Goal: Transaction & Acquisition: Purchase product/service

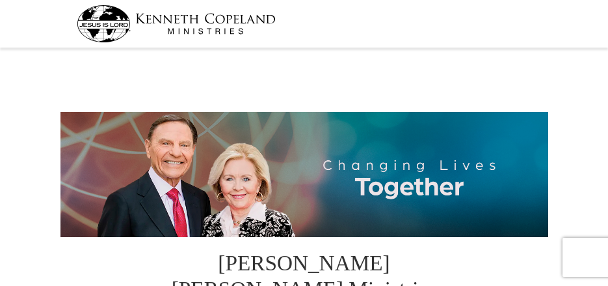
select select "FL"
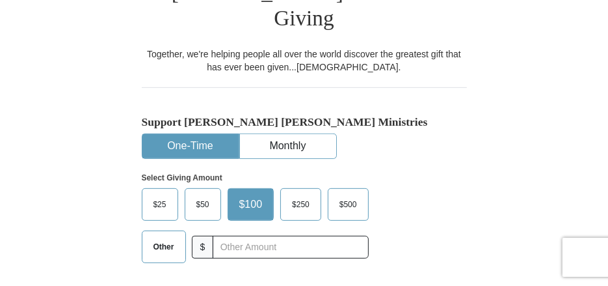
scroll to position [307, 0]
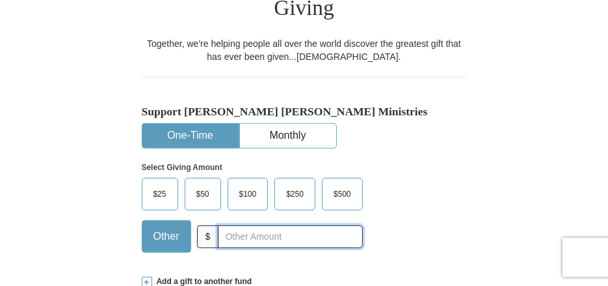
click at [260, 225] on input "text" at bounding box center [290, 236] width 144 height 23
type input "130.00"
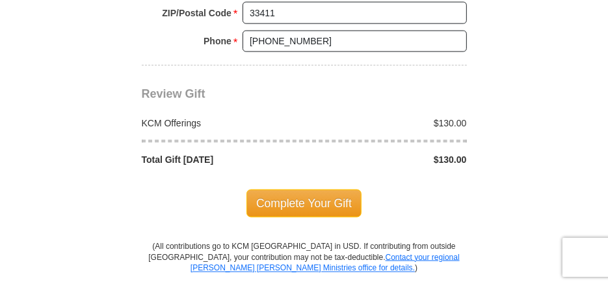
scroll to position [1150, 0]
click at [458, 190] on div "Complete Your Gift" at bounding box center [304, 203] width 325 height 27
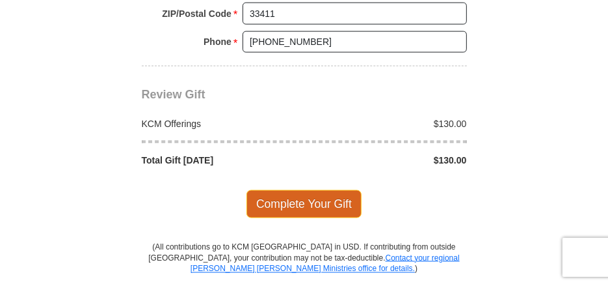
click at [339, 190] on span "Complete Your Gift" at bounding box center [304, 203] width 115 height 27
